Goal: Navigation & Orientation: Find specific page/section

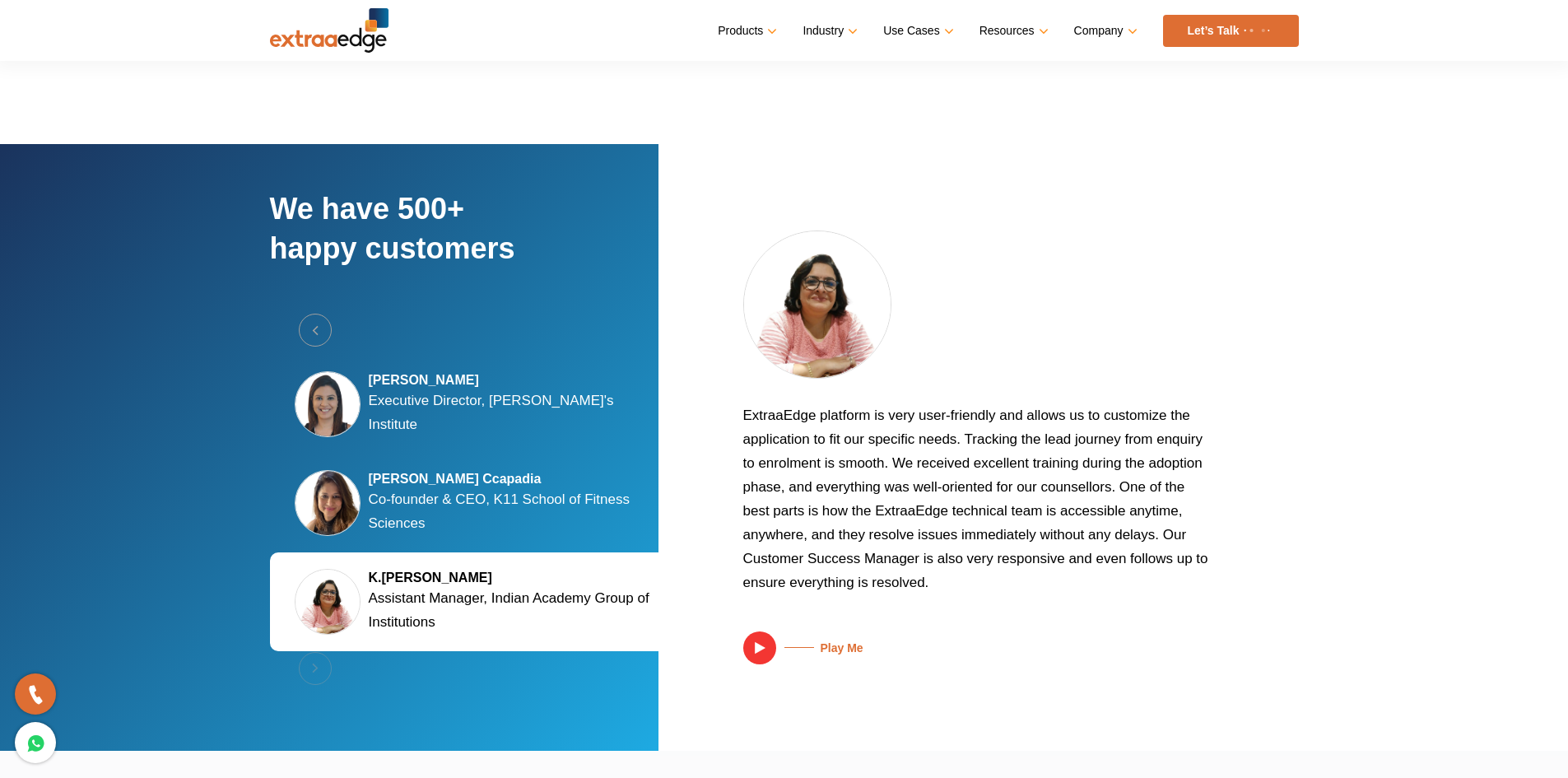
scroll to position [2994, 0]
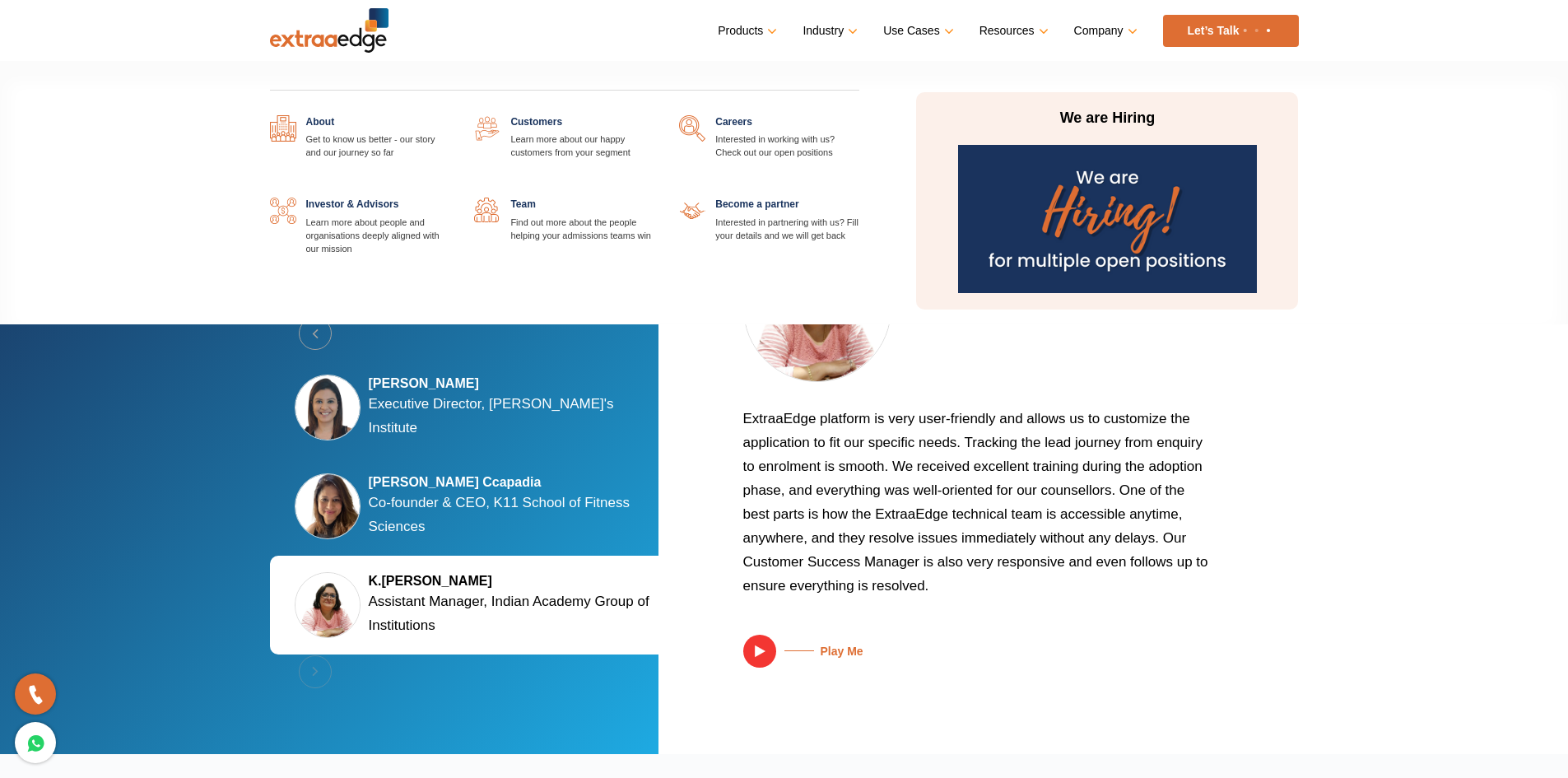
click at [1130, 31] on link "Company" at bounding box center [1104, 31] width 60 height 24
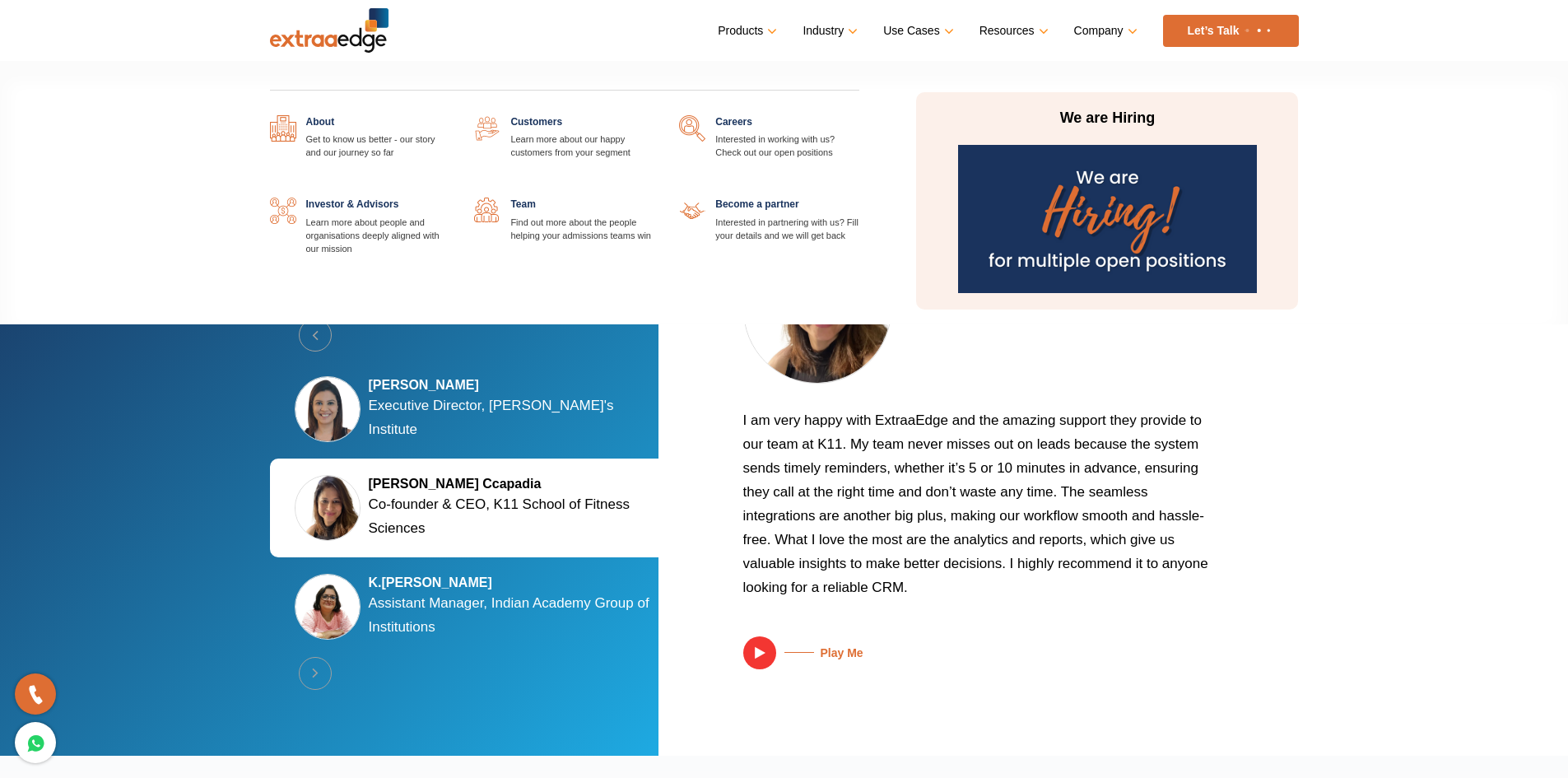
click at [654, 197] on link at bounding box center [654, 197] width 0 height 0
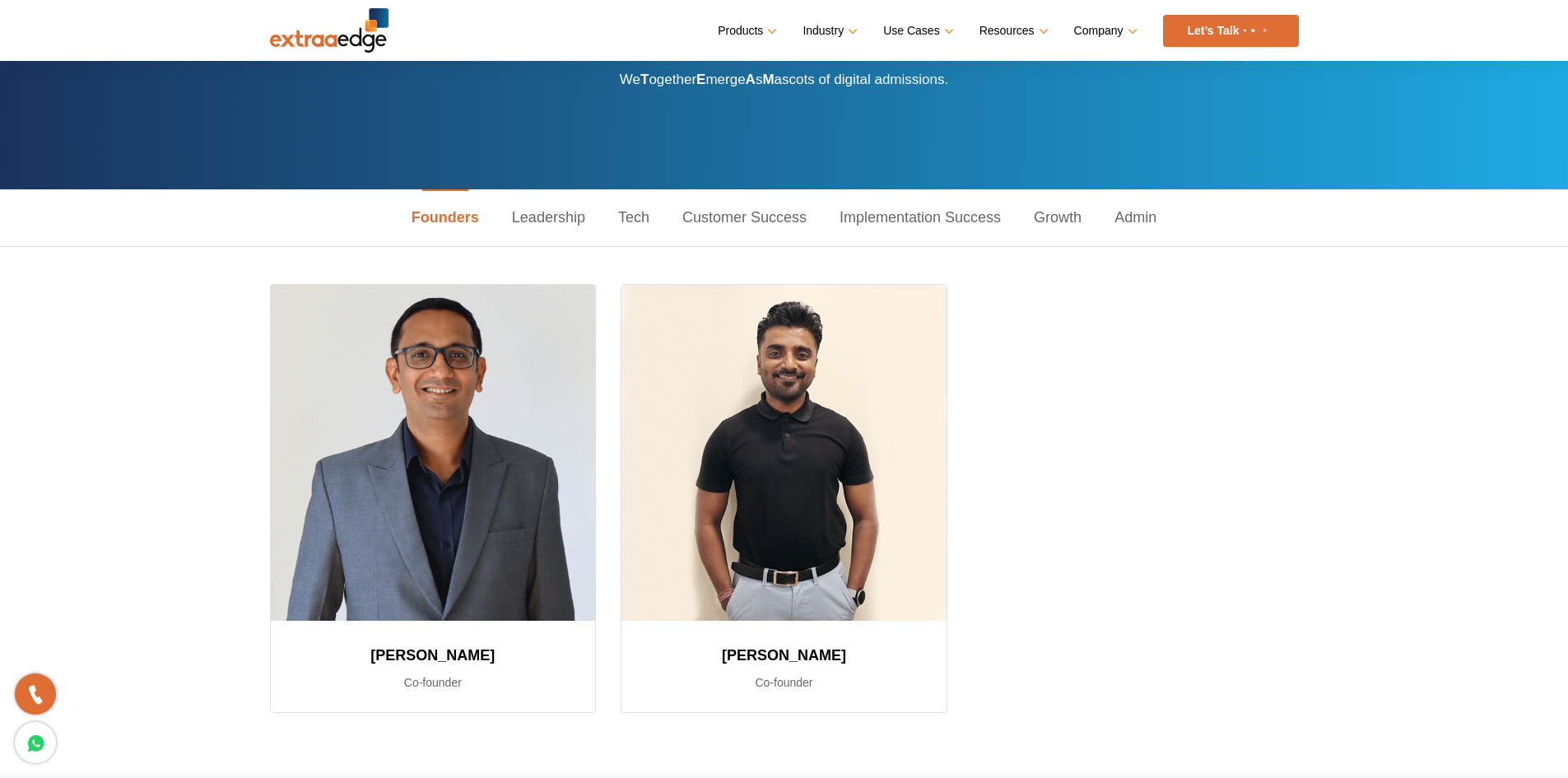
scroll to position [91, 0]
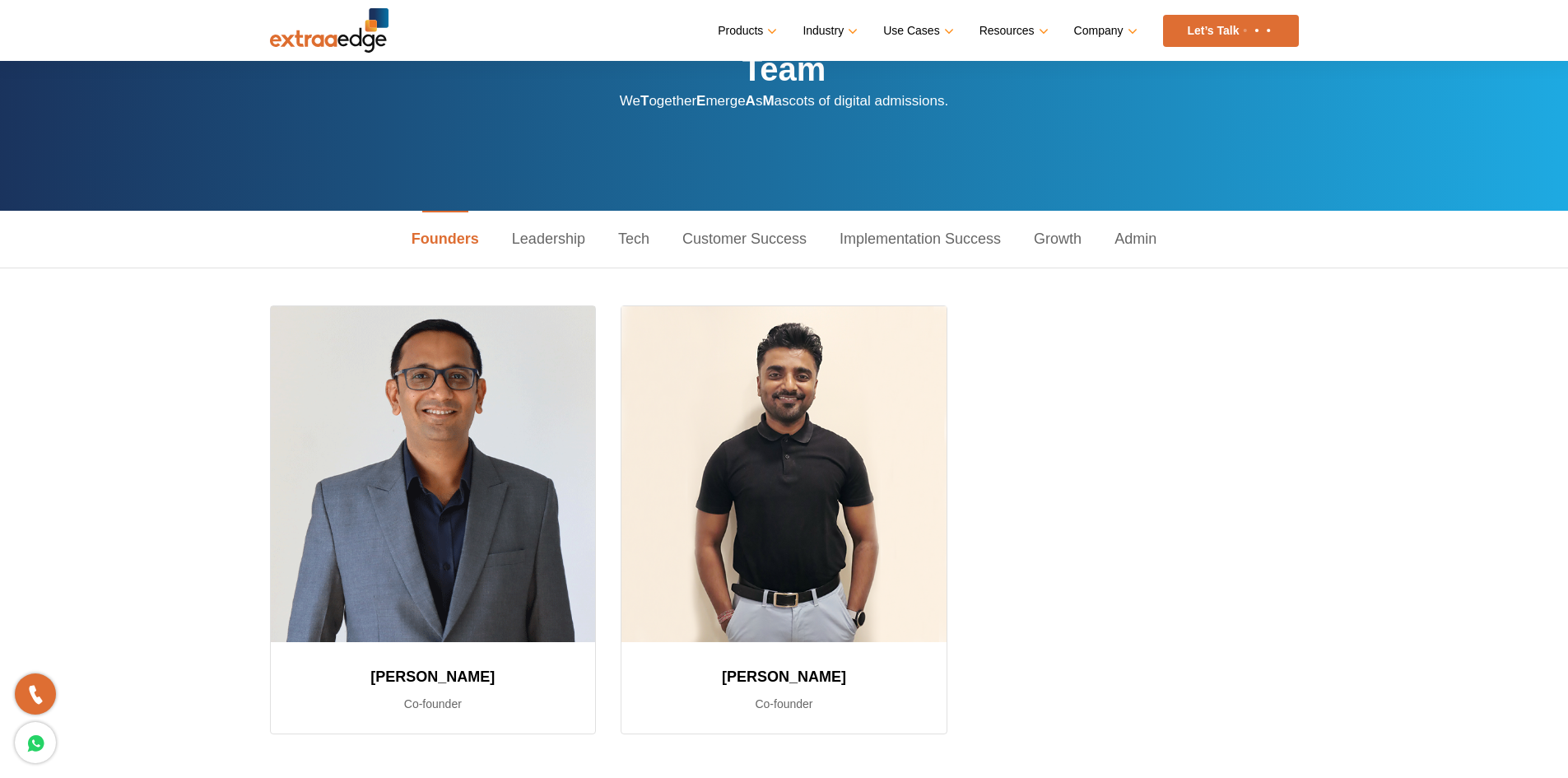
click at [541, 245] on link "Leadership" at bounding box center [548, 239] width 106 height 57
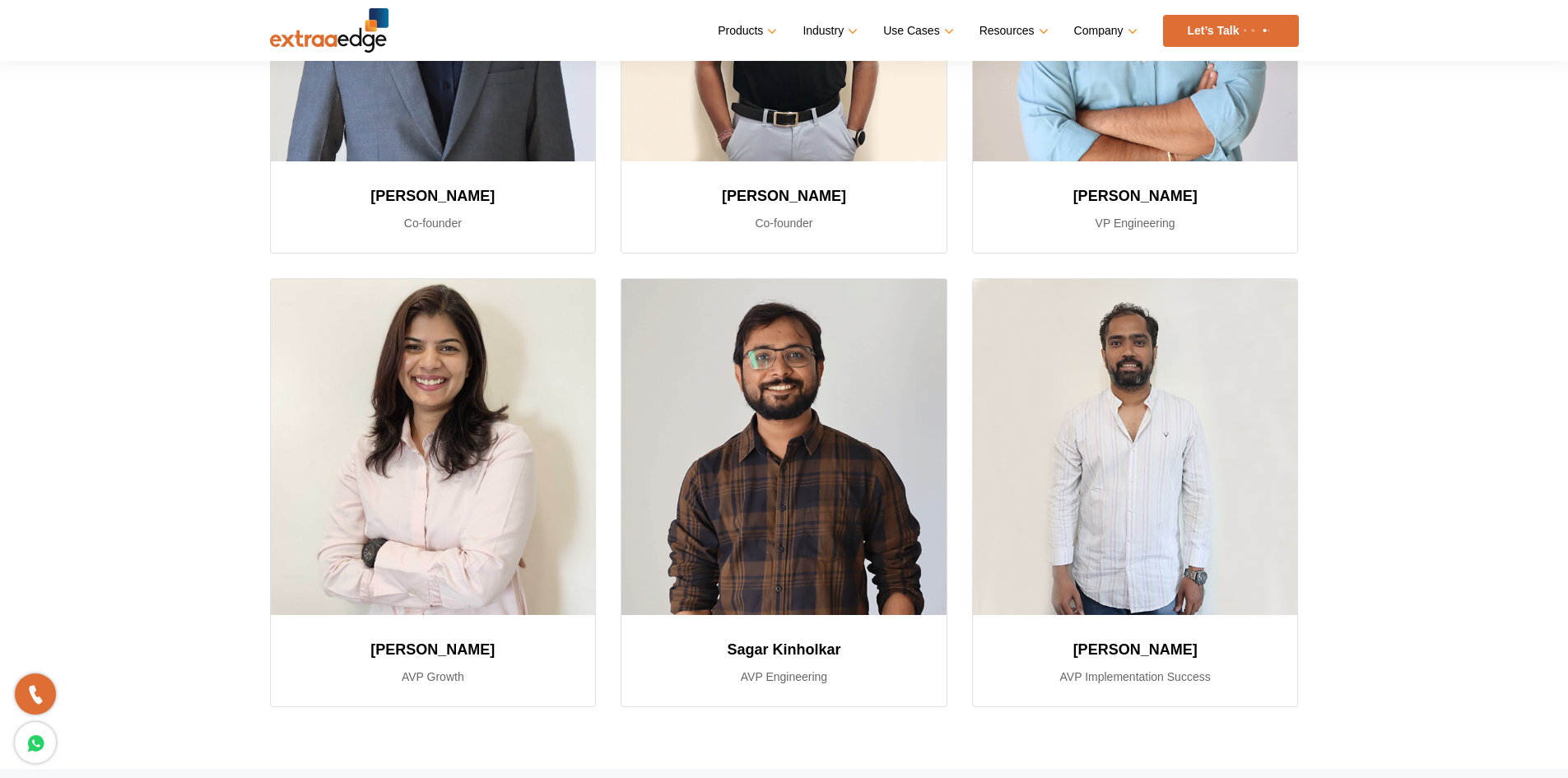
scroll to position [659, 0]
